Goal: Transaction & Acquisition: Subscribe to service/newsletter

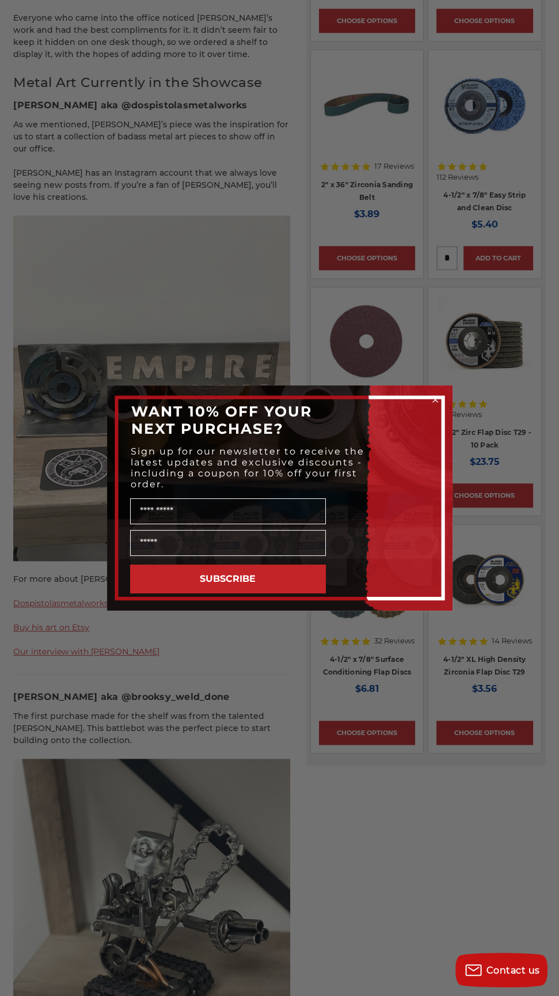
scroll to position [958, 0]
click at [424, 796] on div "Close dialog WANT 10% OFF YOUR NEXT PURCHASE? Sign up for our newsletter to rec…" at bounding box center [279, 498] width 559 height 996
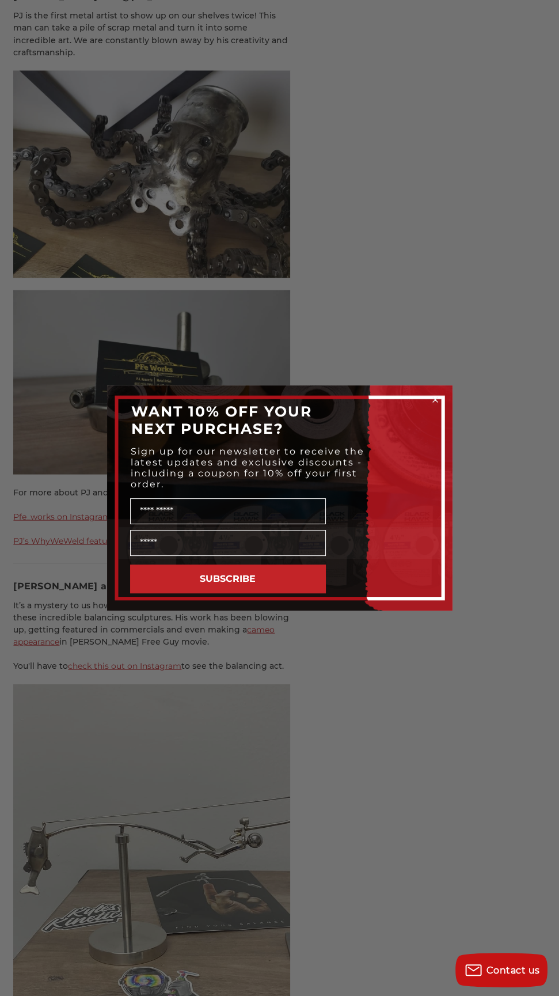
scroll to position [2179, 0]
click at [434, 333] on div "Close dialog WANT 10% OFF YOUR NEXT PURCHASE? Sign up for our newsletter to rec…" at bounding box center [279, 498] width 559 height 996
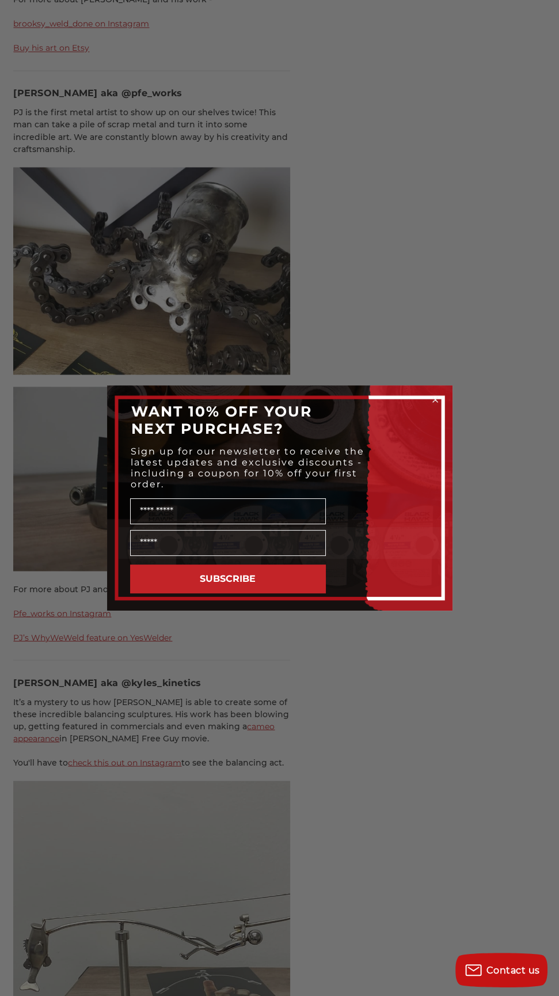
click at [181, 948] on div "Close dialog WANT 10% OFF YOUR NEXT PURCHASE? Sign up for our newsletter to rec…" at bounding box center [279, 498] width 559 height 996
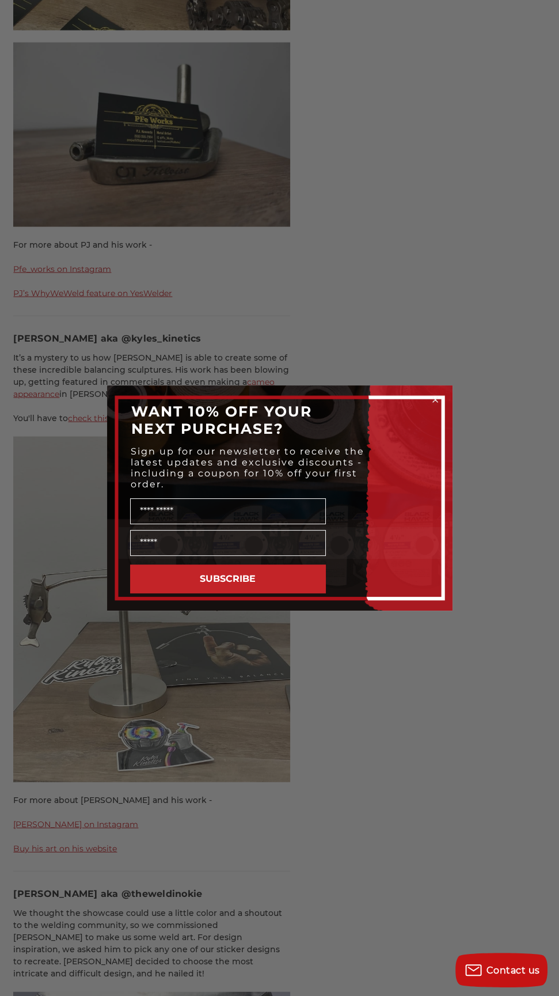
scroll to position [2427, 0]
click at [282, 593] on button "SUBSCRIBE" at bounding box center [228, 578] width 196 height 29
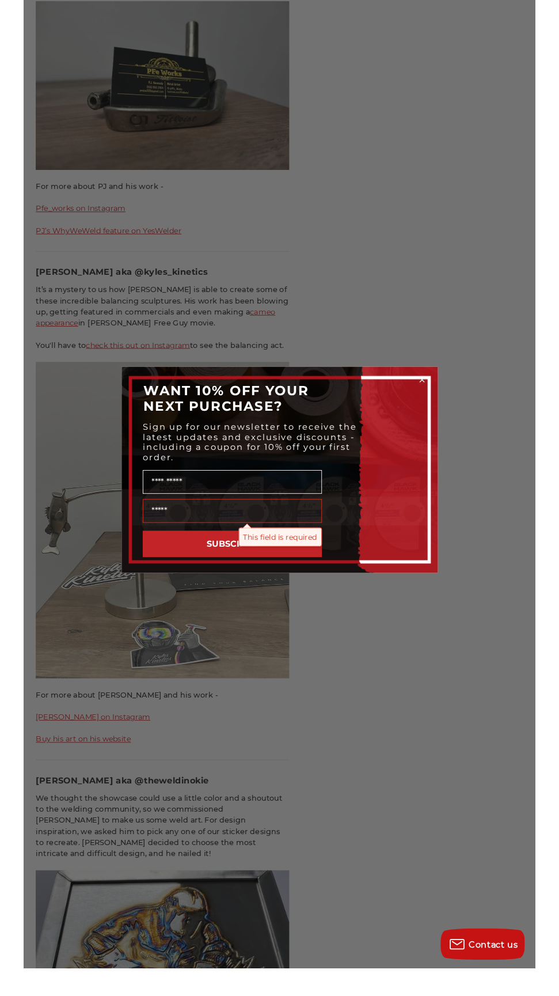
scroll to position [2434, 0]
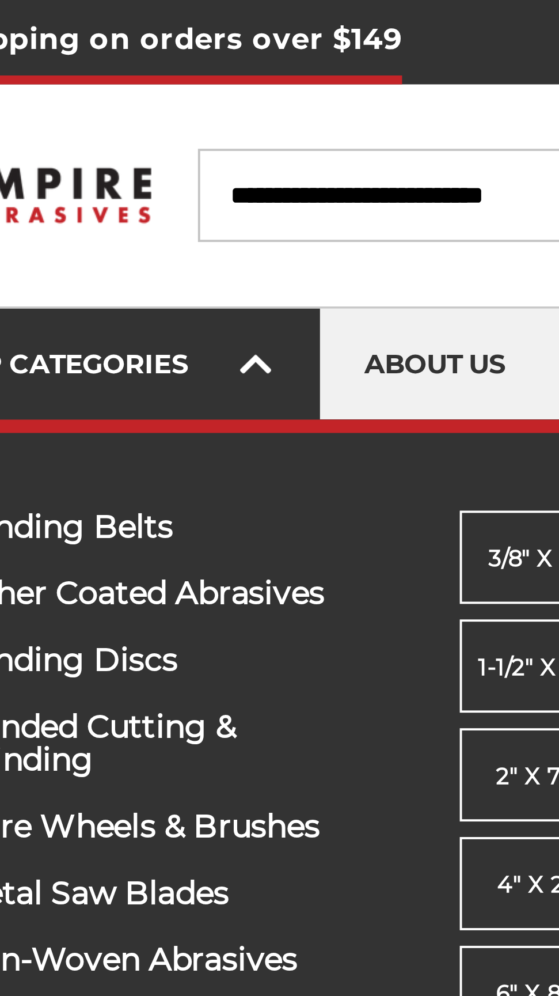
click at [115, 98] on div "SHOP CATEGORIES" at bounding box center [89, 94] width 92 height 9
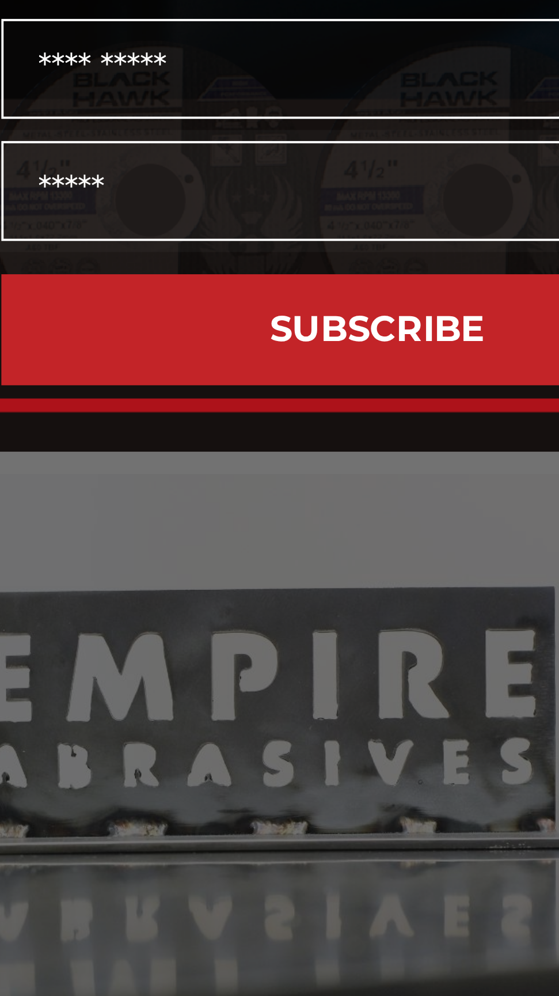
click at [254, 593] on button "SUBSCRIBE" at bounding box center [228, 578] width 196 height 29
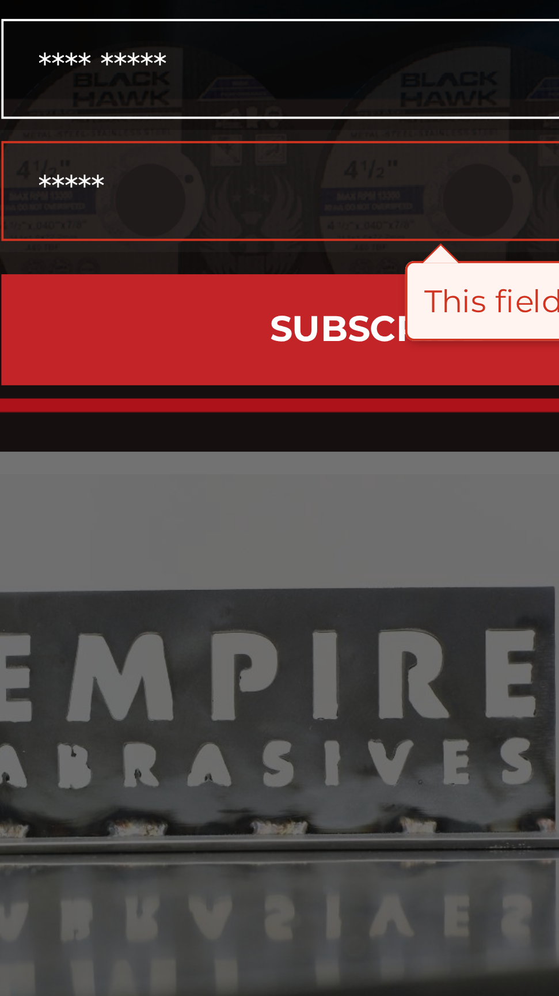
type input "**********"
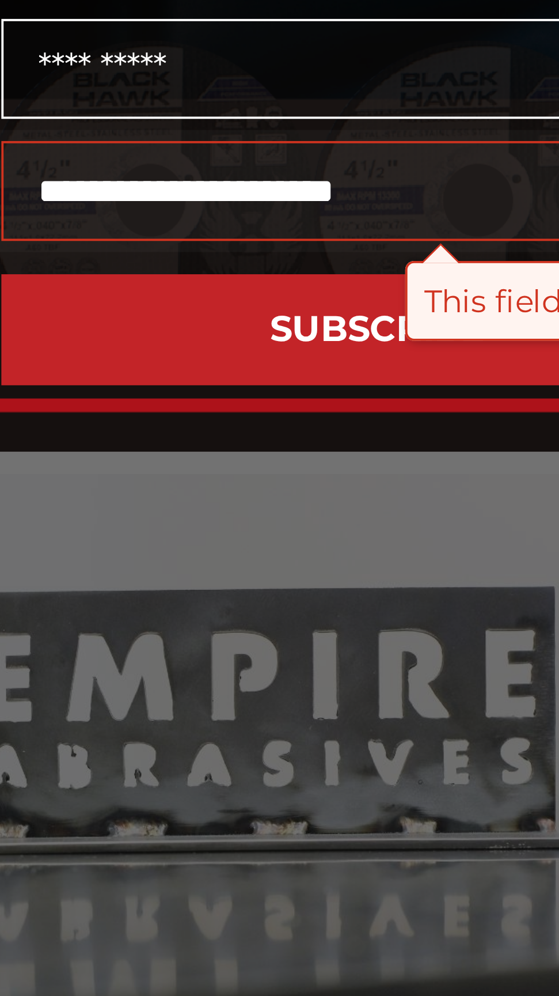
type input "*****"
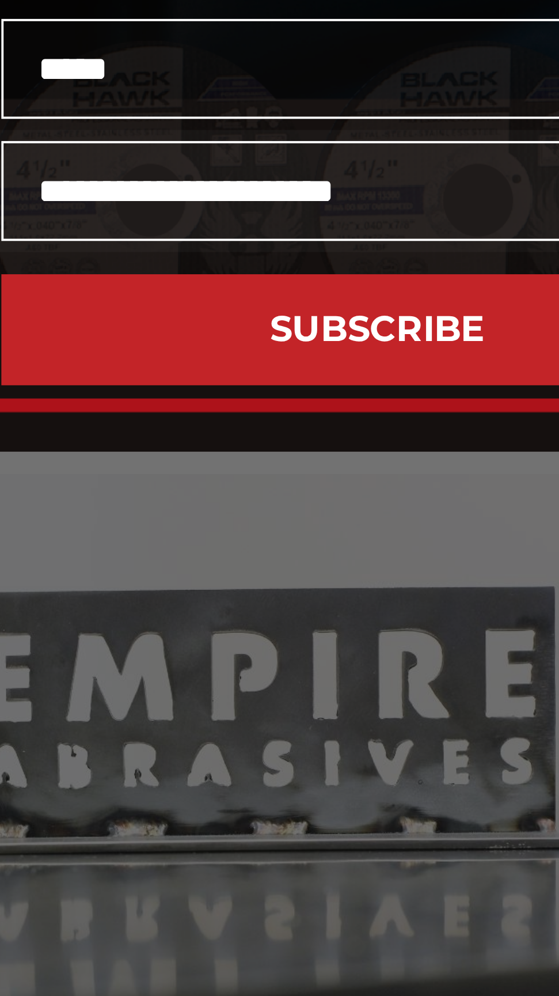
click at [238, 579] on button "SUBSCRIBE" at bounding box center [228, 578] width 196 height 29
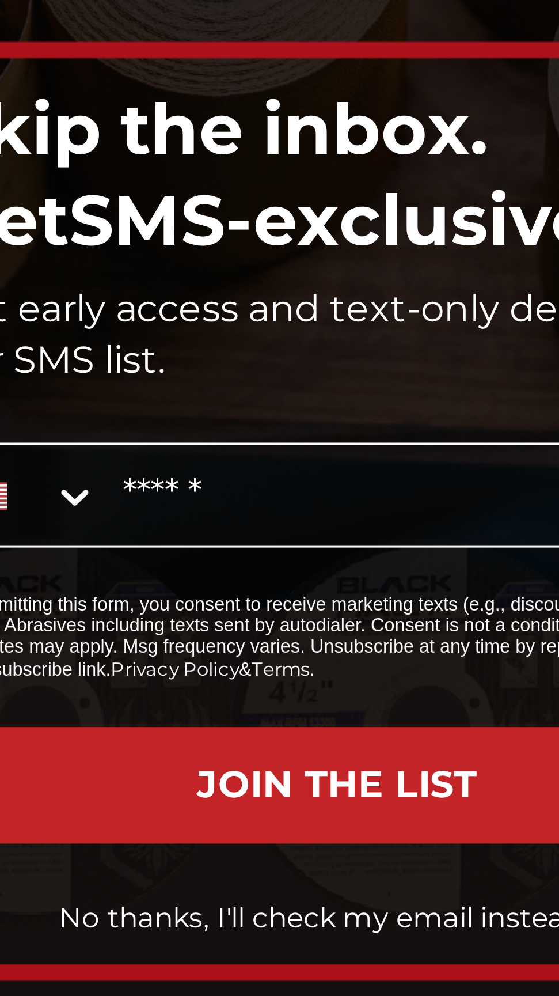
click at [230, 568] on button "JOIN THE LIST" at bounding box center [228, 565] width 196 height 29
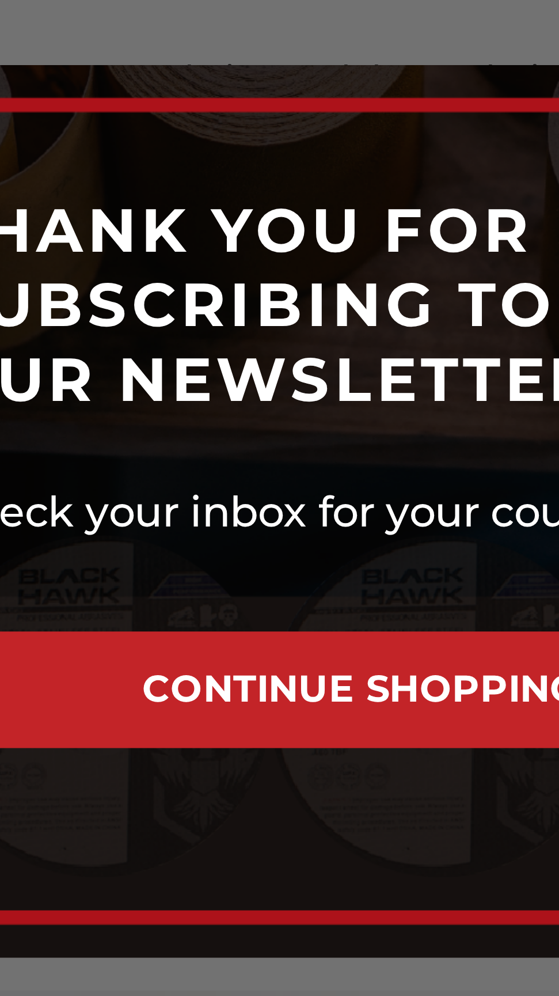
click at [240, 545] on button "CONTINUE SHOPPING" at bounding box center [234, 541] width 184 height 29
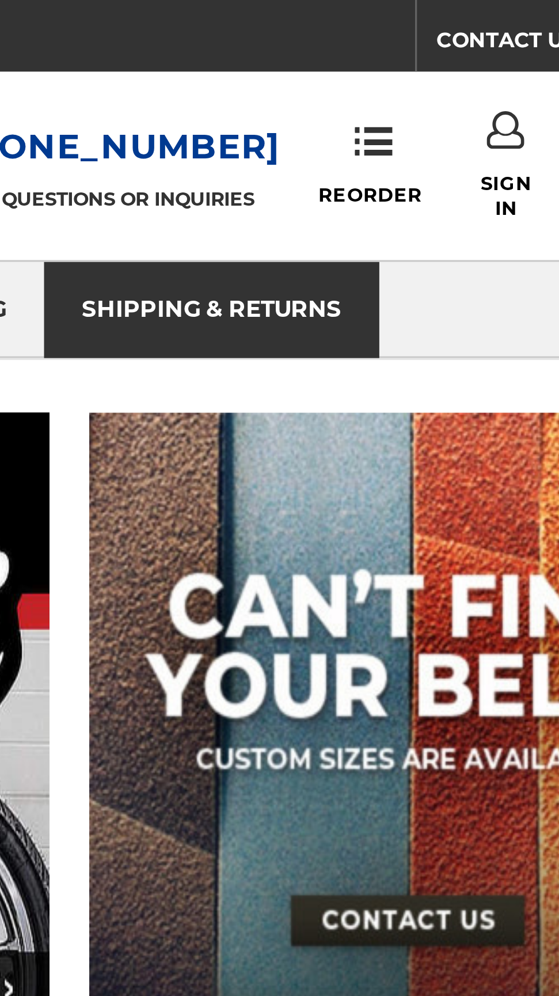
click at [409, 98] on link "shipping & returns" at bounding box center [398, 94] width 102 height 29
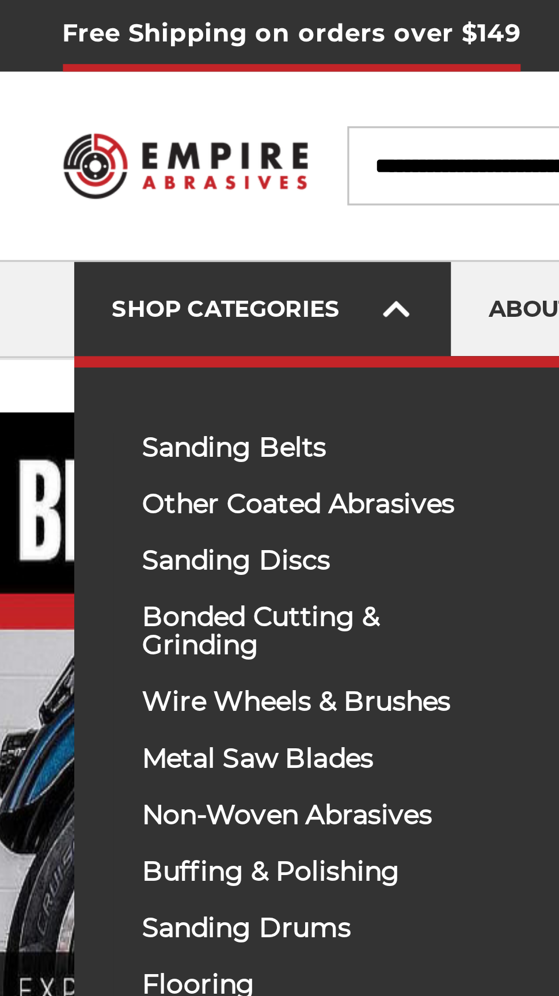
click at [131, 98] on icon at bounding box center [130, 94] width 8 height 13
